Goal: Navigation & Orientation: Find specific page/section

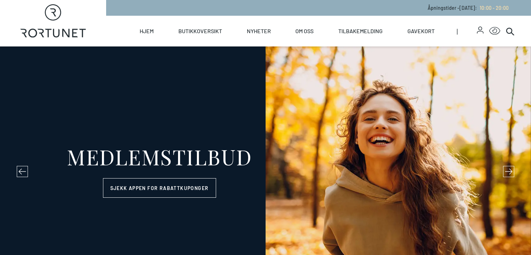
select select "NO"
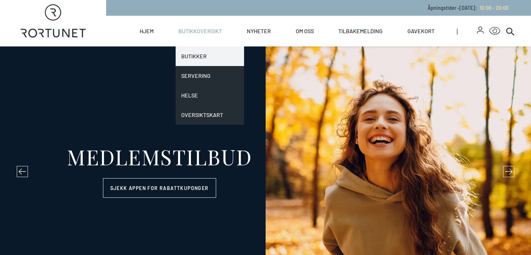
click at [219, 56] on link "Butikker" at bounding box center [210, 56] width 68 height 20
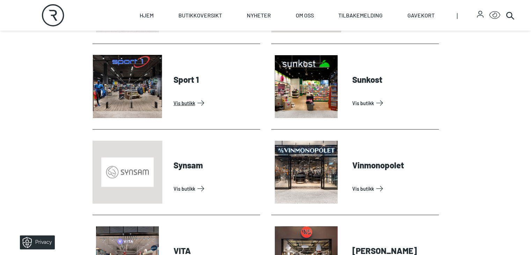
scroll to position [2054, 0]
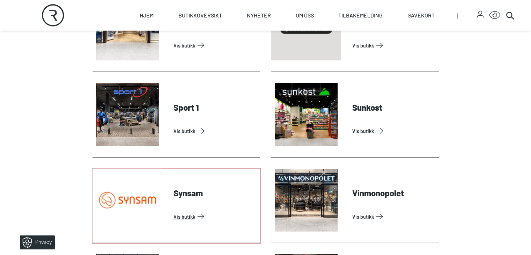
click at [174, 222] on link "Vis butikk" at bounding box center [216, 216] width 84 height 11
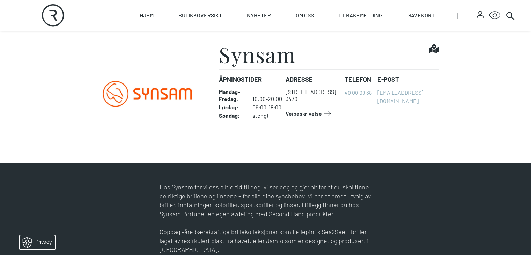
scroll to position [182, 0]
